Goal: Use online tool/utility: Utilize a website feature to perform a specific function

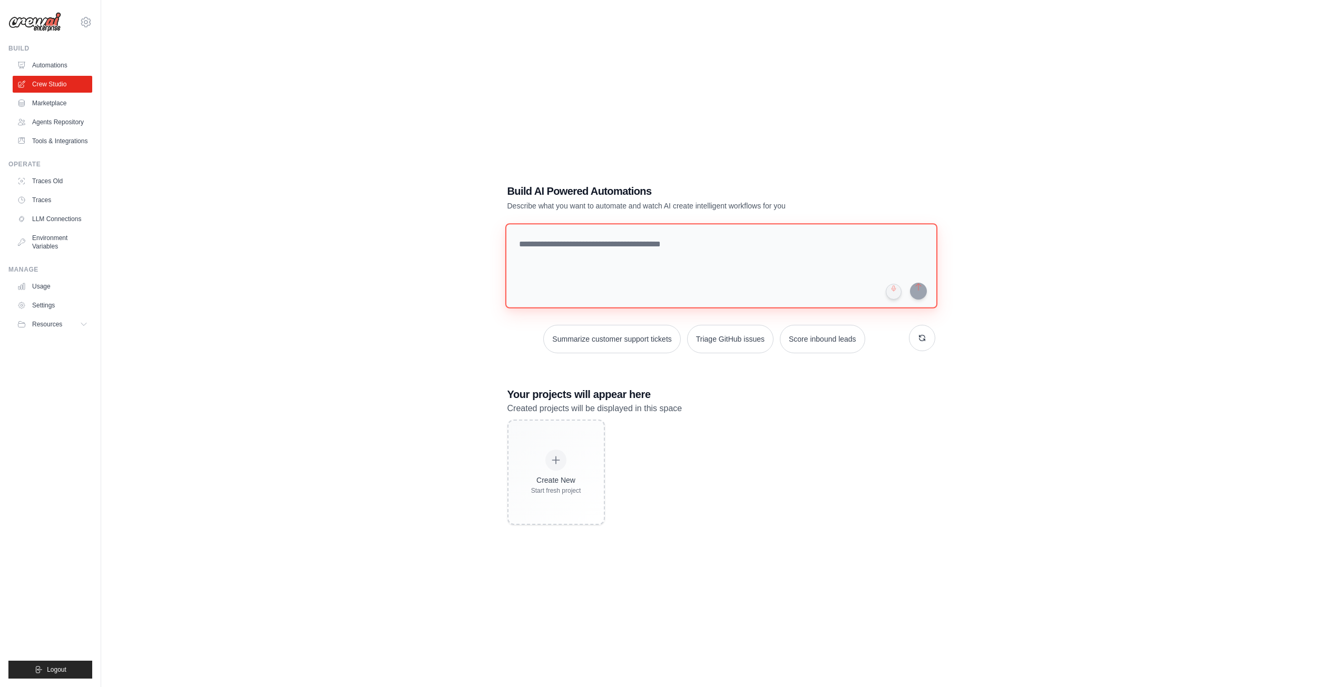
click at [618, 279] on textarea at bounding box center [721, 265] width 432 height 85
click at [615, 329] on button "Summarize customer support tickets" at bounding box center [611, 339] width 137 height 28
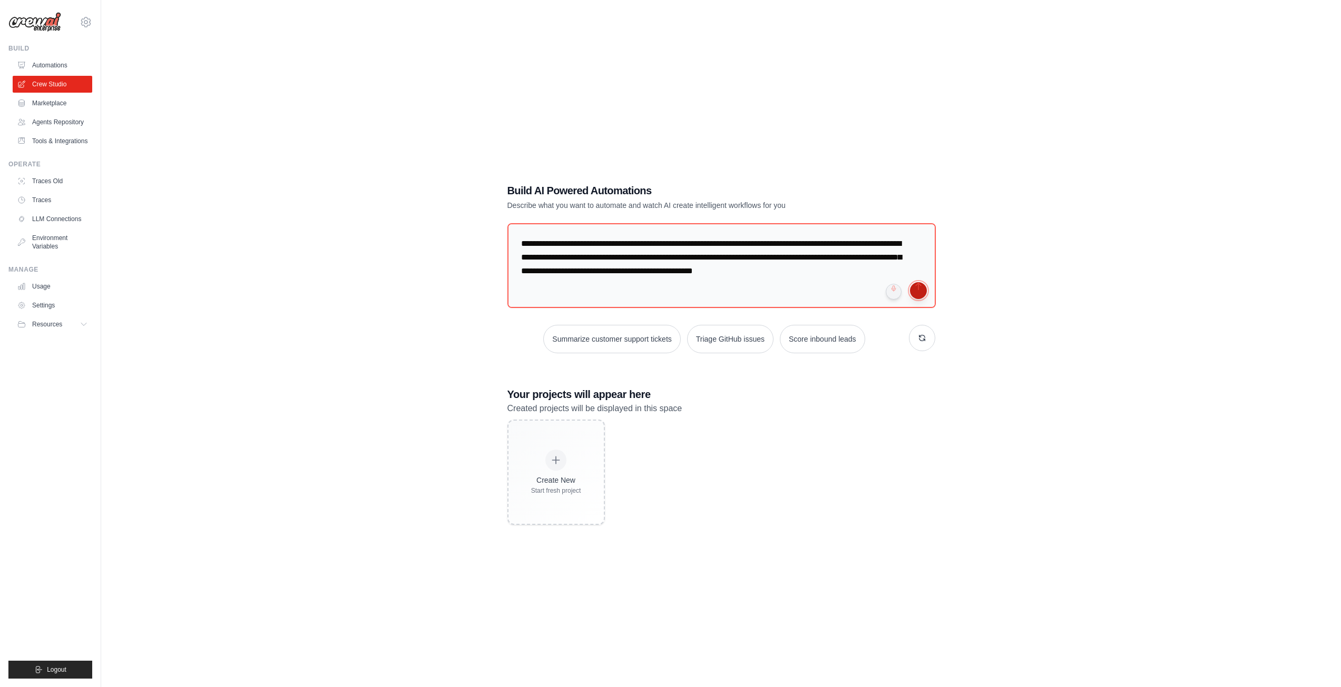
click at [920, 294] on button "submit" at bounding box center [918, 290] width 17 height 17
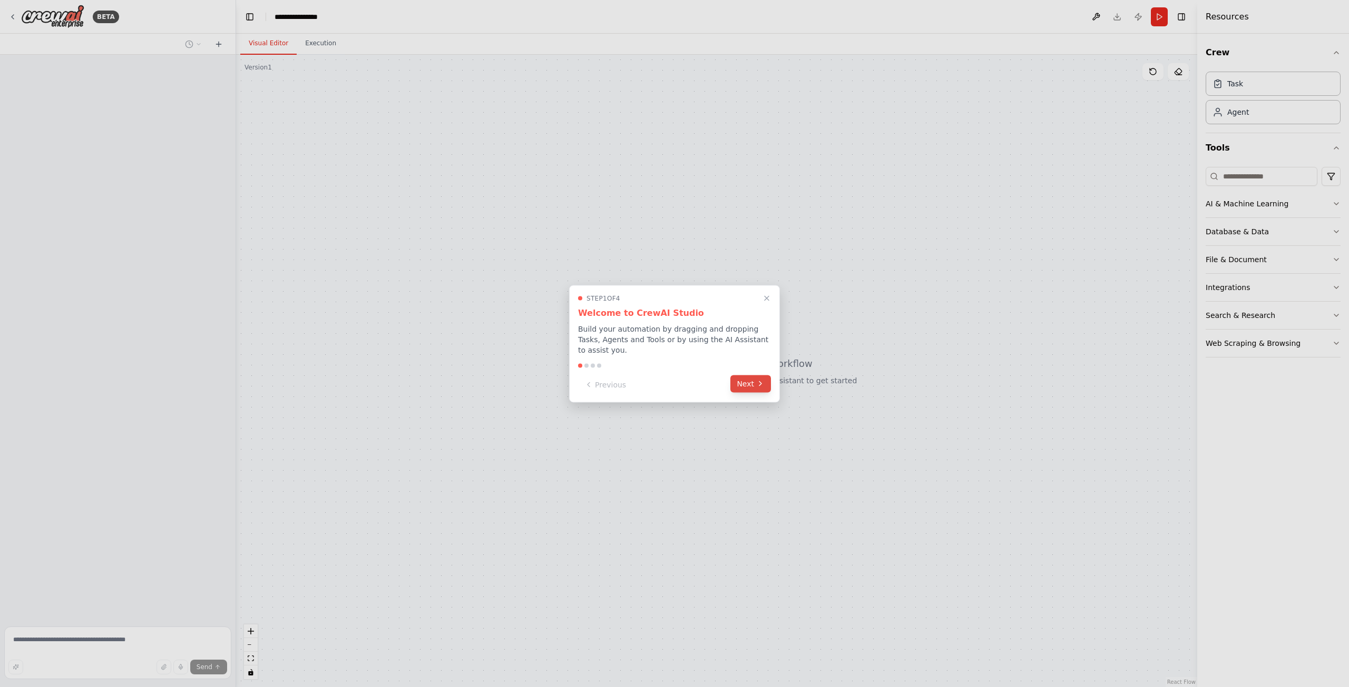
click at [754, 392] on button "Next" at bounding box center [750, 383] width 41 height 17
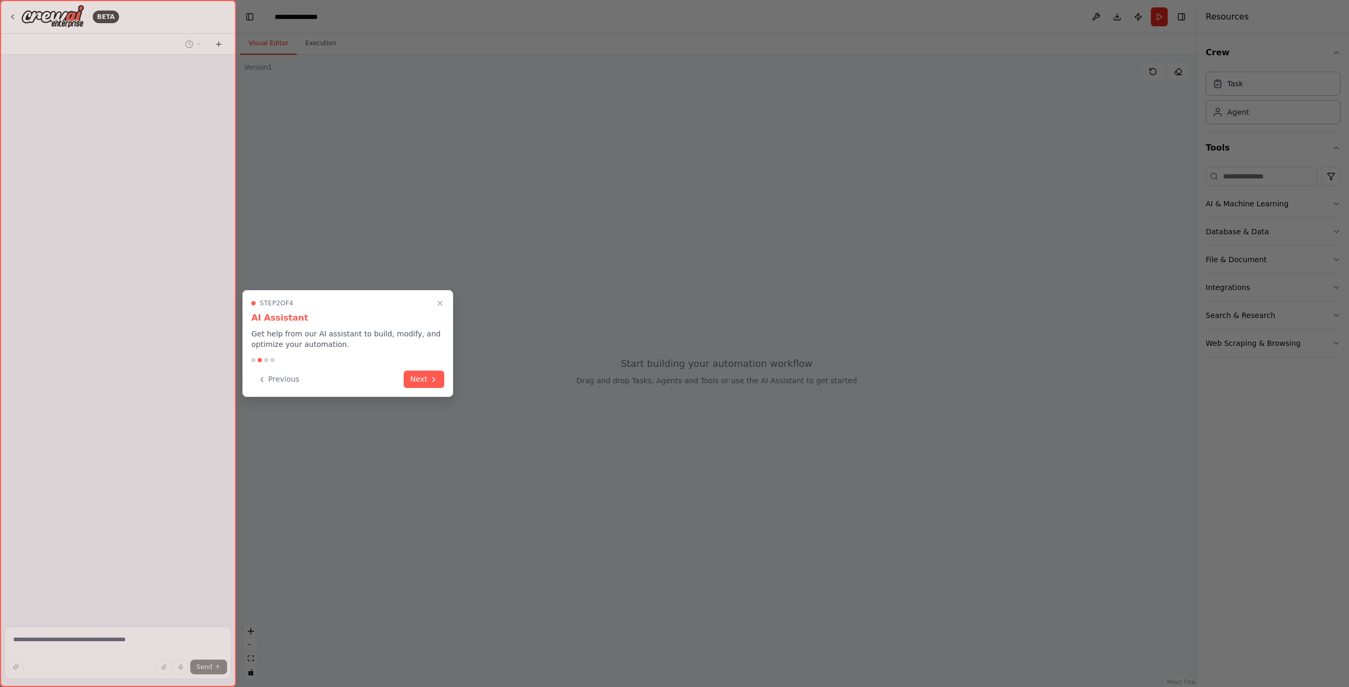
click at [446, 380] on div "Step 2 of 4 AI Assistant Get help from our AI assistant to build, modify, and o…" at bounding box center [347, 343] width 211 height 107
click at [436, 378] on icon at bounding box center [433, 379] width 8 height 8
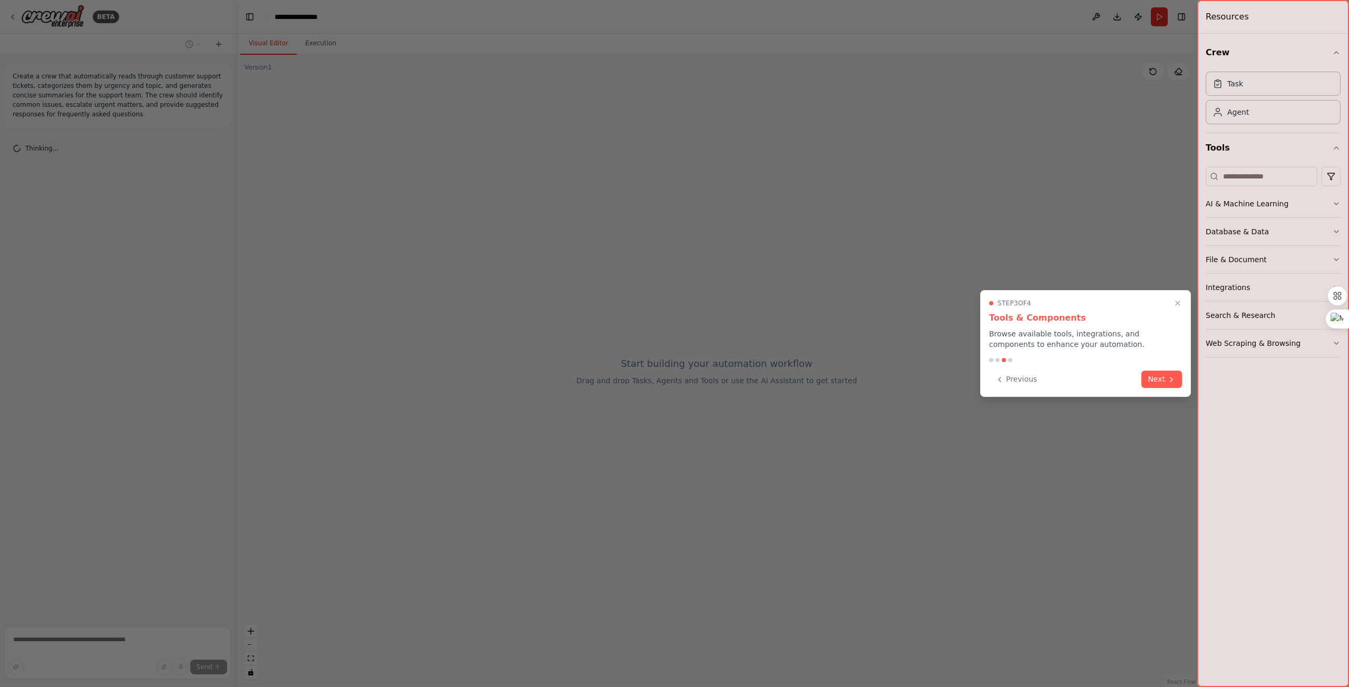
click at [436, 377] on div at bounding box center [674, 343] width 1349 height 687
click at [1157, 378] on button "Next" at bounding box center [1161, 378] width 41 height 17
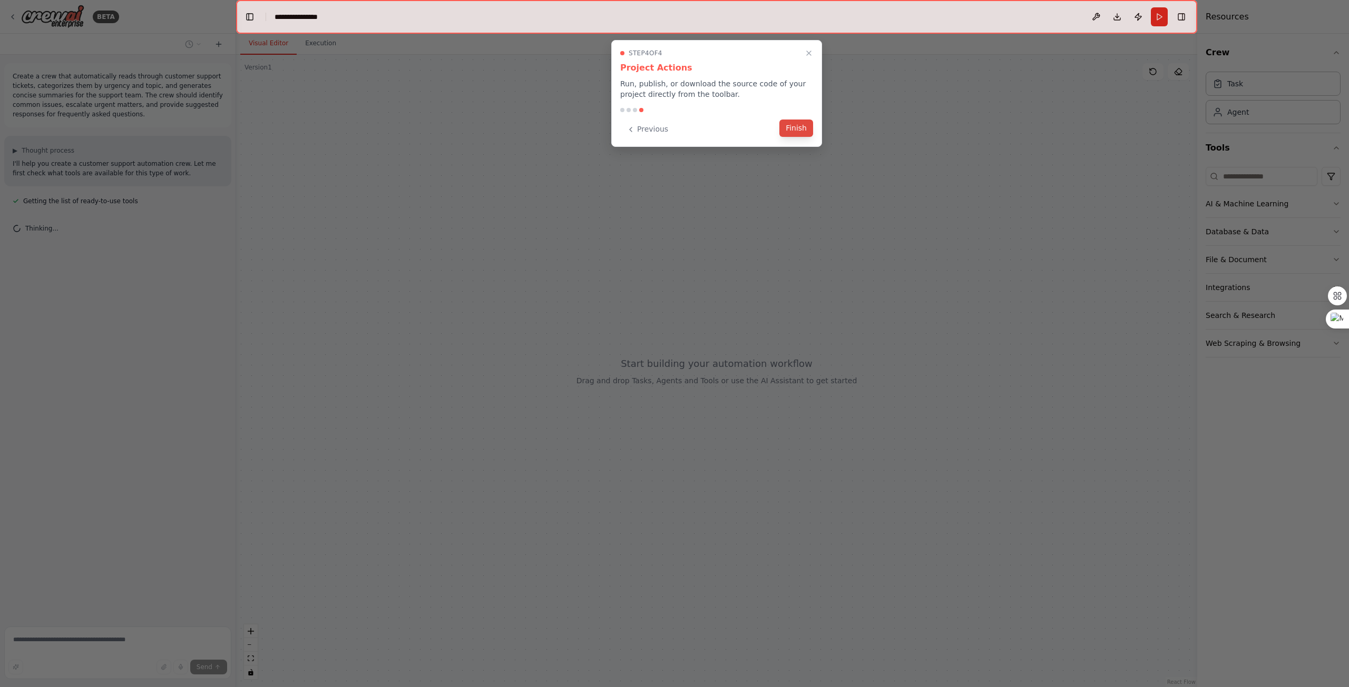
click at [797, 130] on button "Finish" at bounding box center [796, 128] width 34 height 17
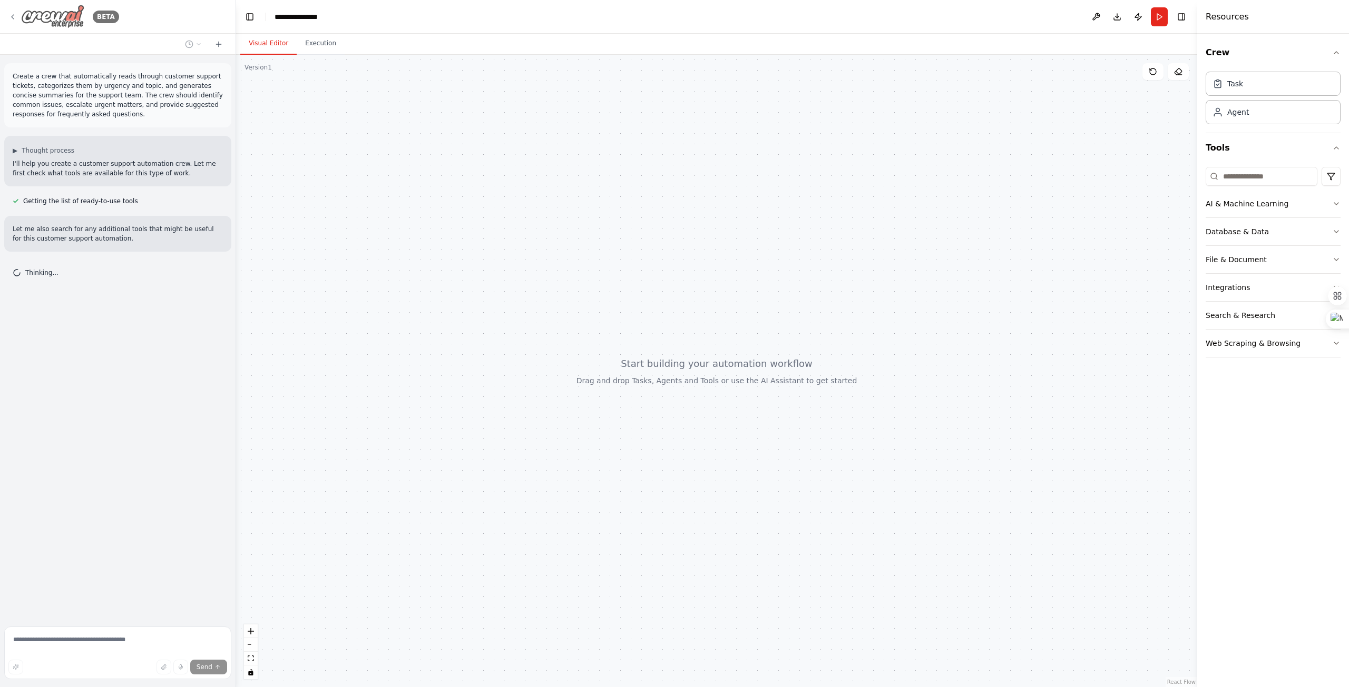
click at [13, 19] on icon at bounding box center [12, 17] width 8 height 8
